Goal: Task Accomplishment & Management: Manage account settings

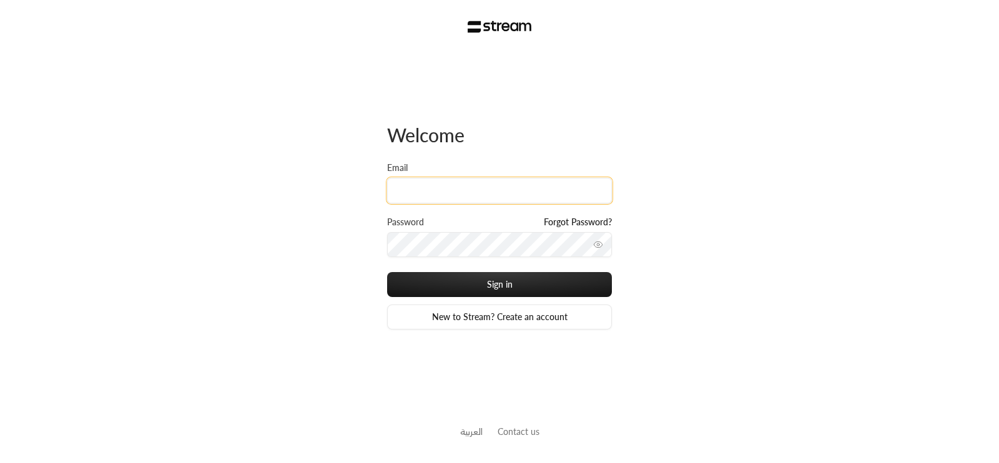
click at [503, 201] on input "Email" at bounding box center [499, 191] width 225 height 26
type input "[EMAIL_ADDRESS][DOMAIN_NAME]"
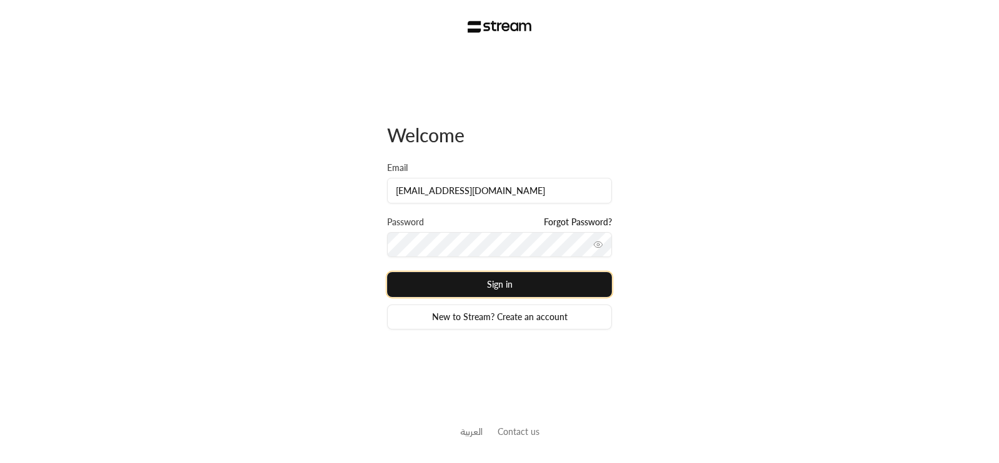
click at [519, 290] on button "Sign in" at bounding box center [499, 284] width 225 height 25
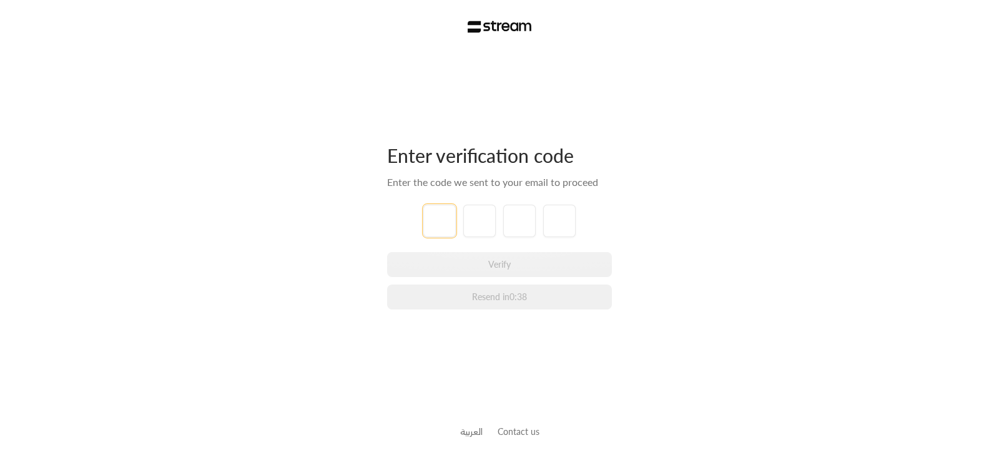
type input "9"
type input "8"
type input "3"
type input "5"
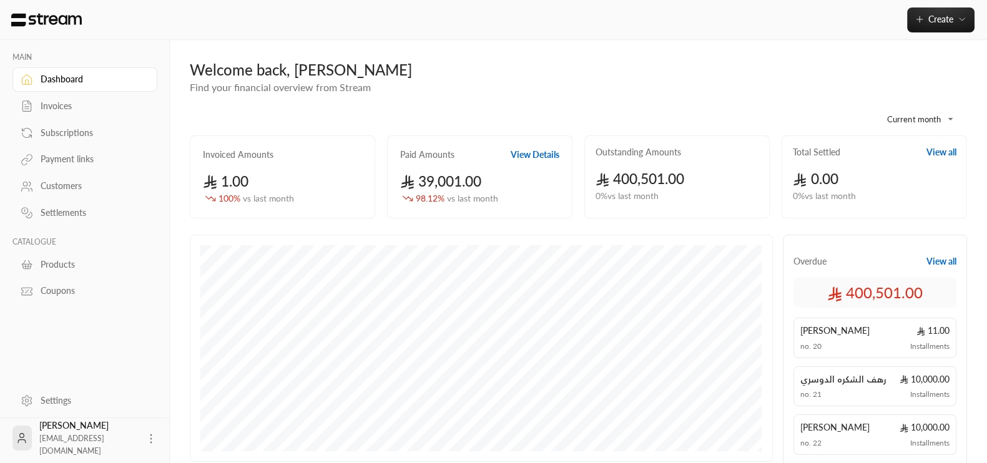
click at [942, 121] on body "**********" at bounding box center [493, 231] width 987 height 463
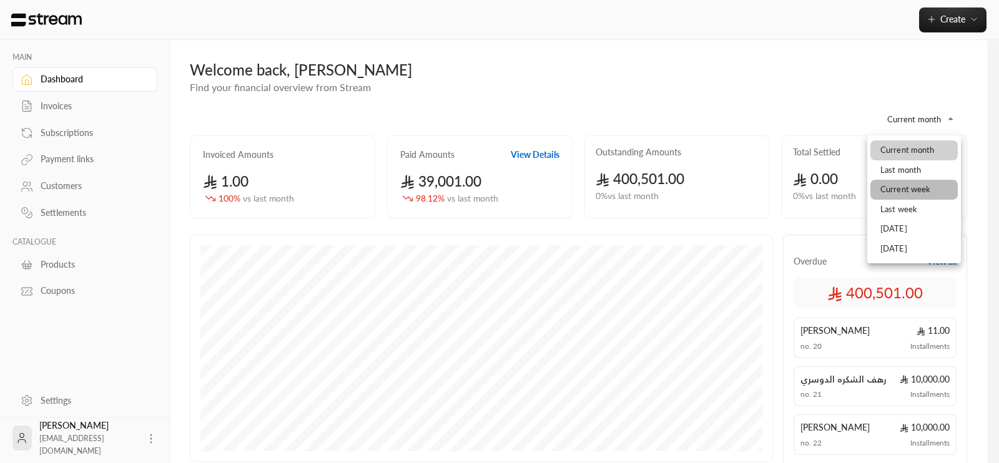
click at [908, 182] on li "Current week" at bounding box center [913, 190] width 87 height 20
type input "**********"
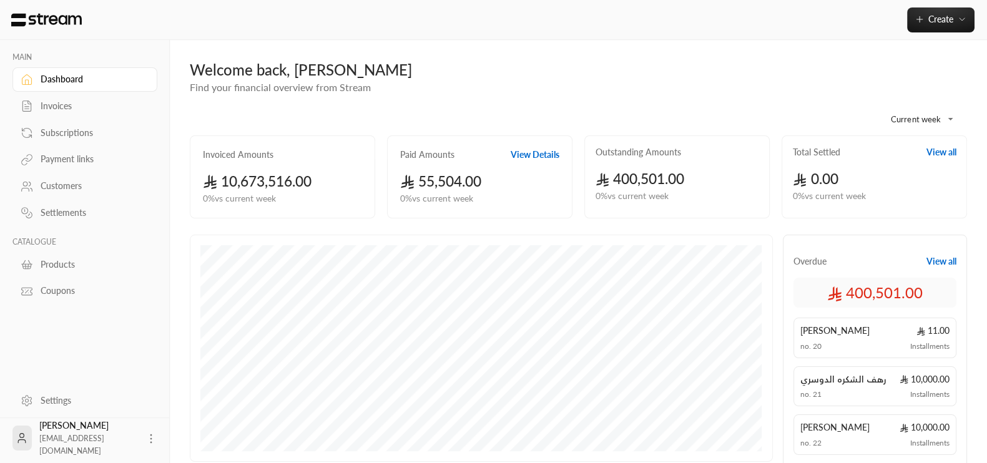
click at [519, 150] on button "View Details" at bounding box center [535, 155] width 49 height 12
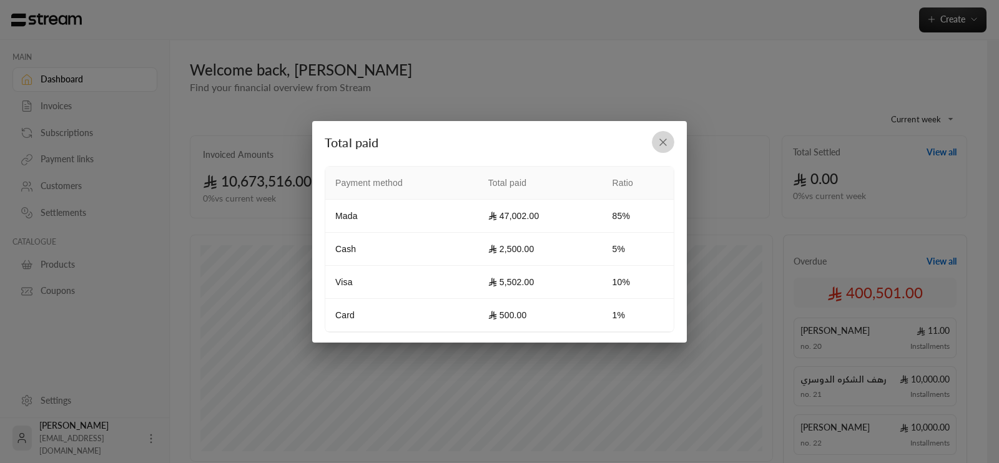
click at [663, 148] on icon "button" at bounding box center [663, 142] width 12 height 12
